Goal: Task Accomplishment & Management: Use online tool/utility

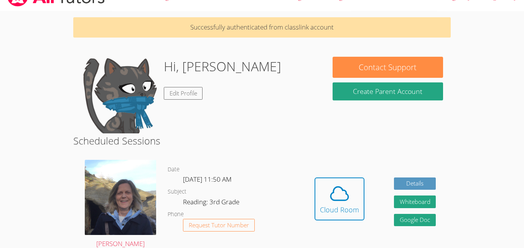
scroll to position [18, 0]
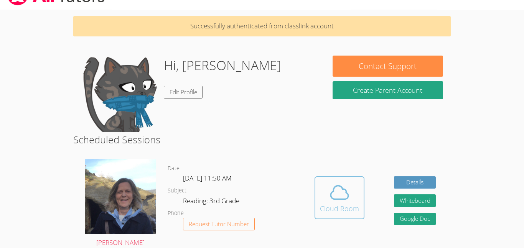
click at [349, 203] on div "Cloud Room" at bounding box center [339, 208] width 39 height 11
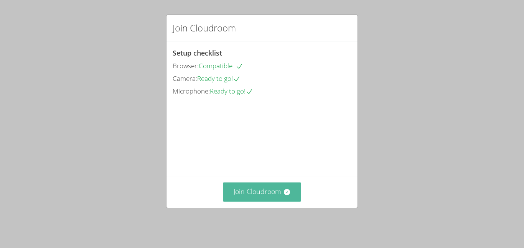
click at [246, 198] on button "Join Cloudroom" at bounding box center [262, 192] width 79 height 19
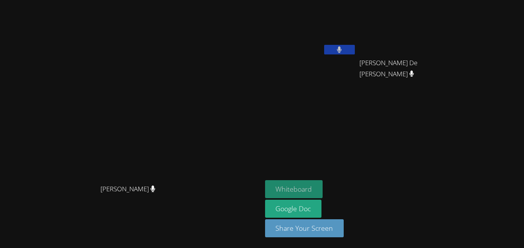
click at [323, 184] on button "Whiteboard" at bounding box center [294, 189] width 58 height 18
